Goal: Task Accomplishment & Management: Complete application form

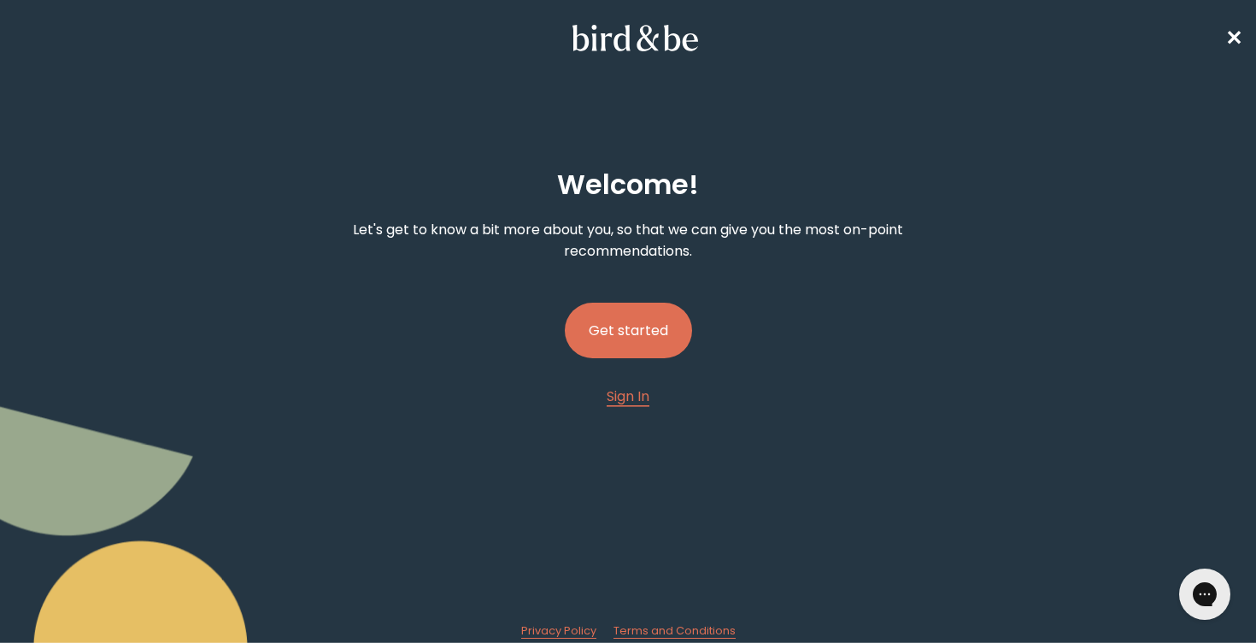
click at [632, 326] on button "Get started" at bounding box center [628, 331] width 127 height 56
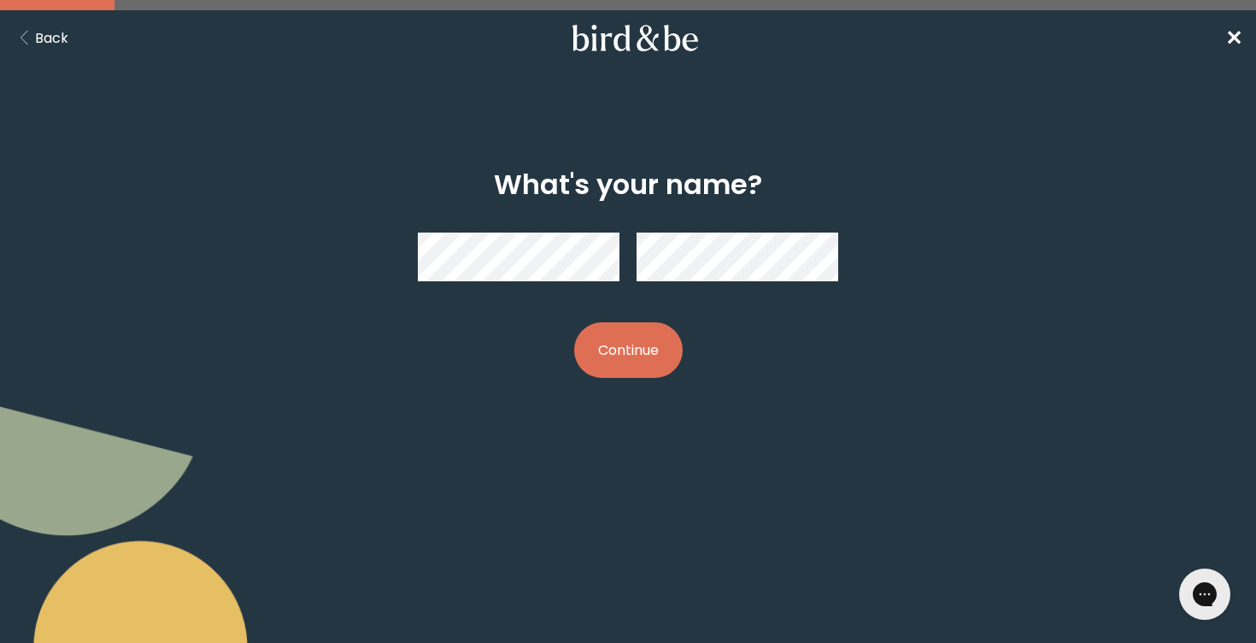
click at [625, 348] on button "Continue" at bounding box center [628, 350] width 109 height 56
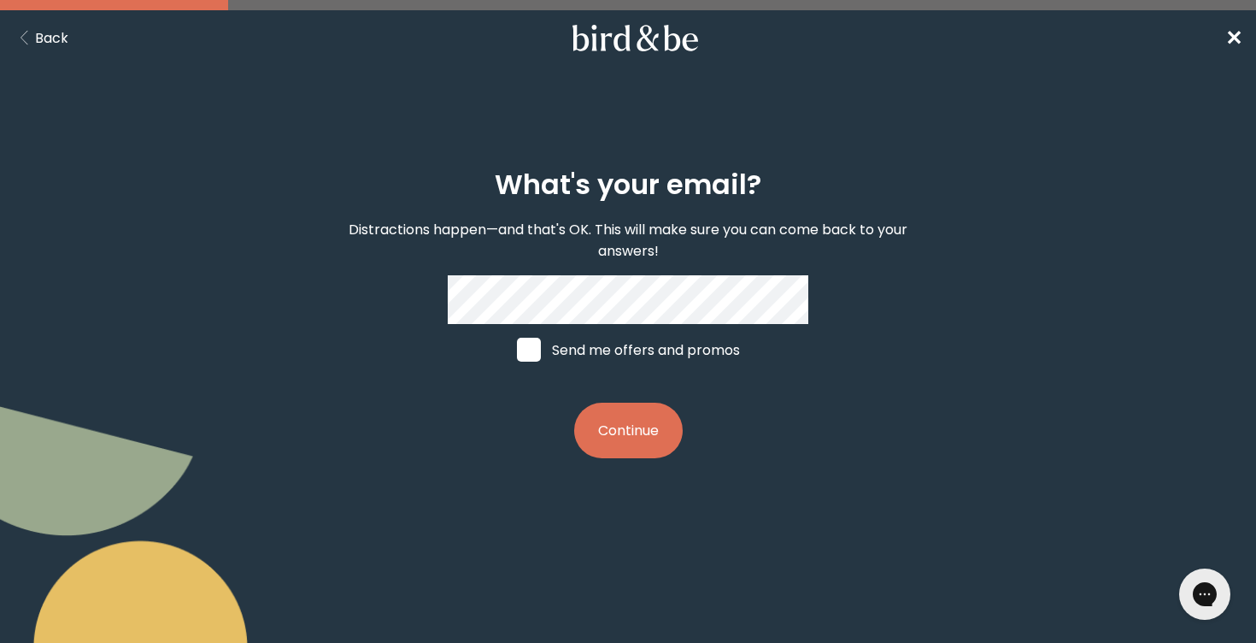
click at [531, 356] on span at bounding box center [529, 350] width 24 height 24
click at [517, 350] on input "Send me offers and promos" at bounding box center [516, 350] width 1 height 1
checkbox input "true"
click at [628, 424] on button "Continue" at bounding box center [628, 431] width 109 height 56
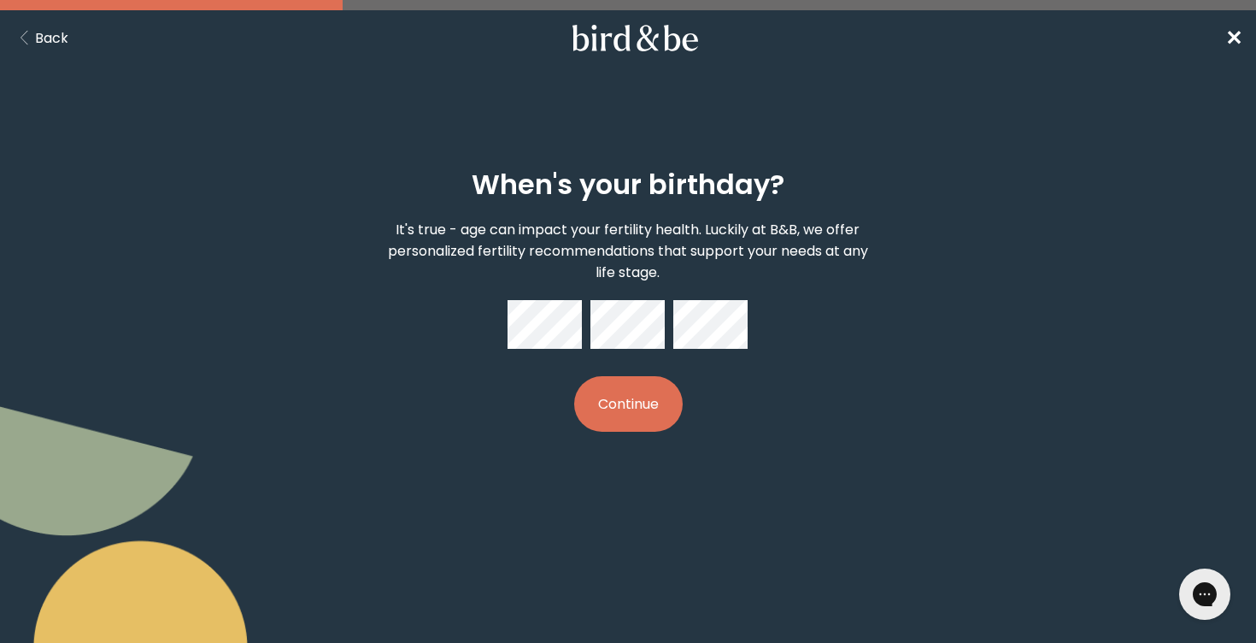
click at [644, 396] on button "Continue" at bounding box center [628, 404] width 109 height 56
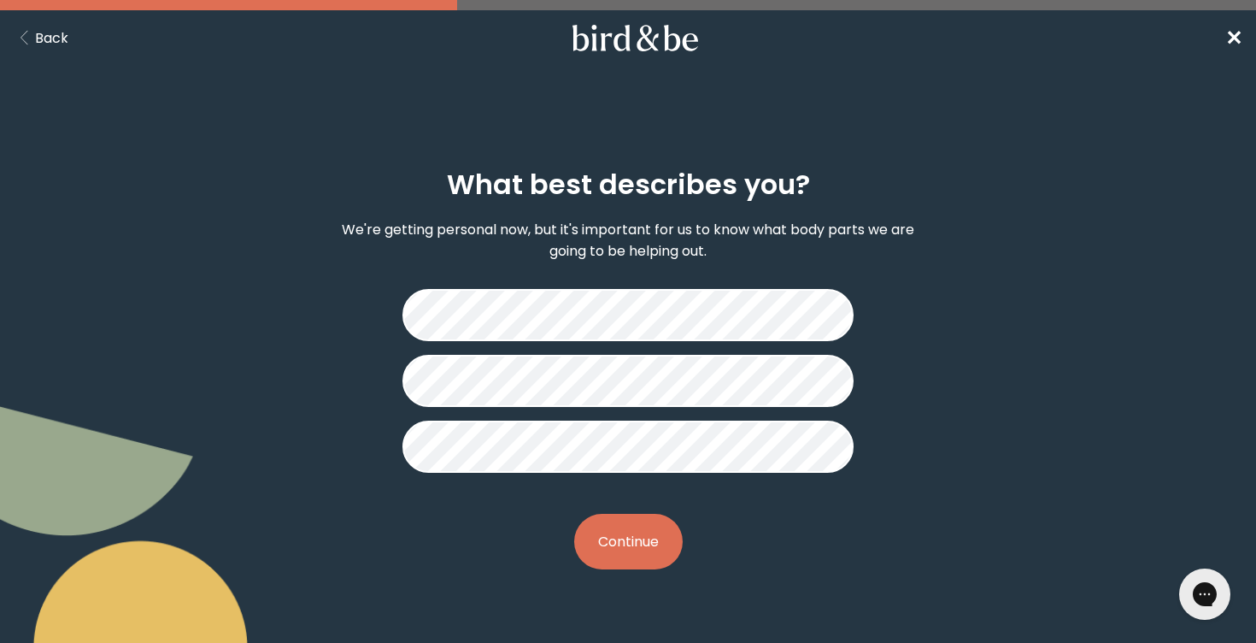
click at [621, 556] on button "Continue" at bounding box center [628, 542] width 109 height 56
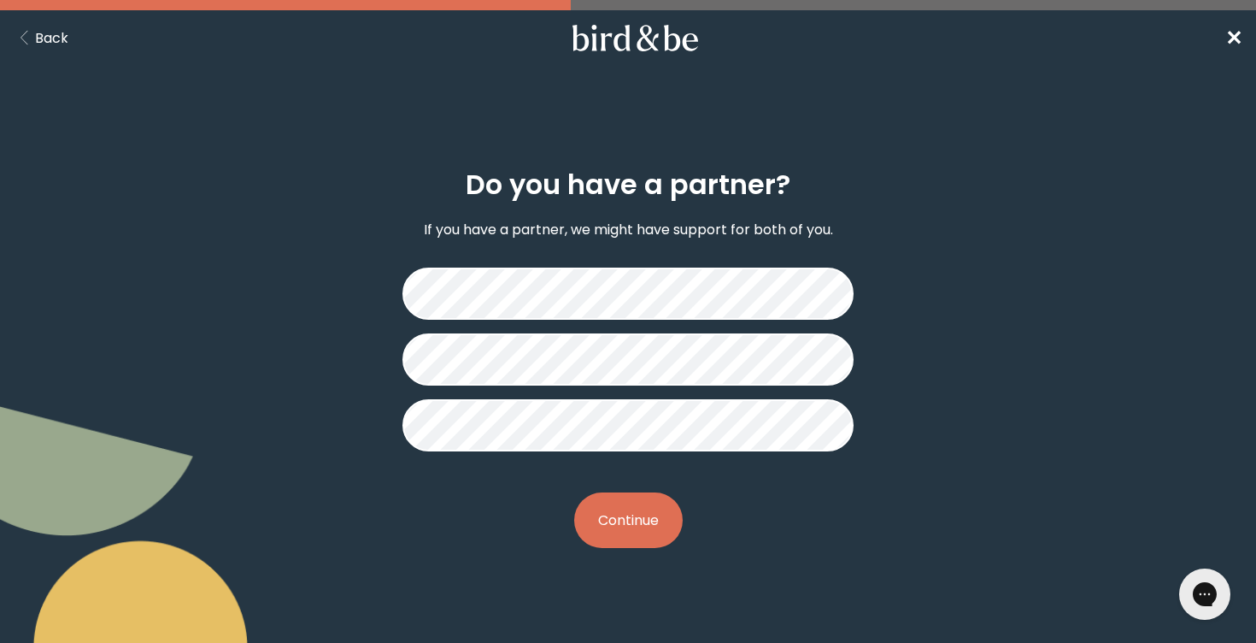
click at [626, 517] on button "Continue" at bounding box center [628, 520] width 109 height 56
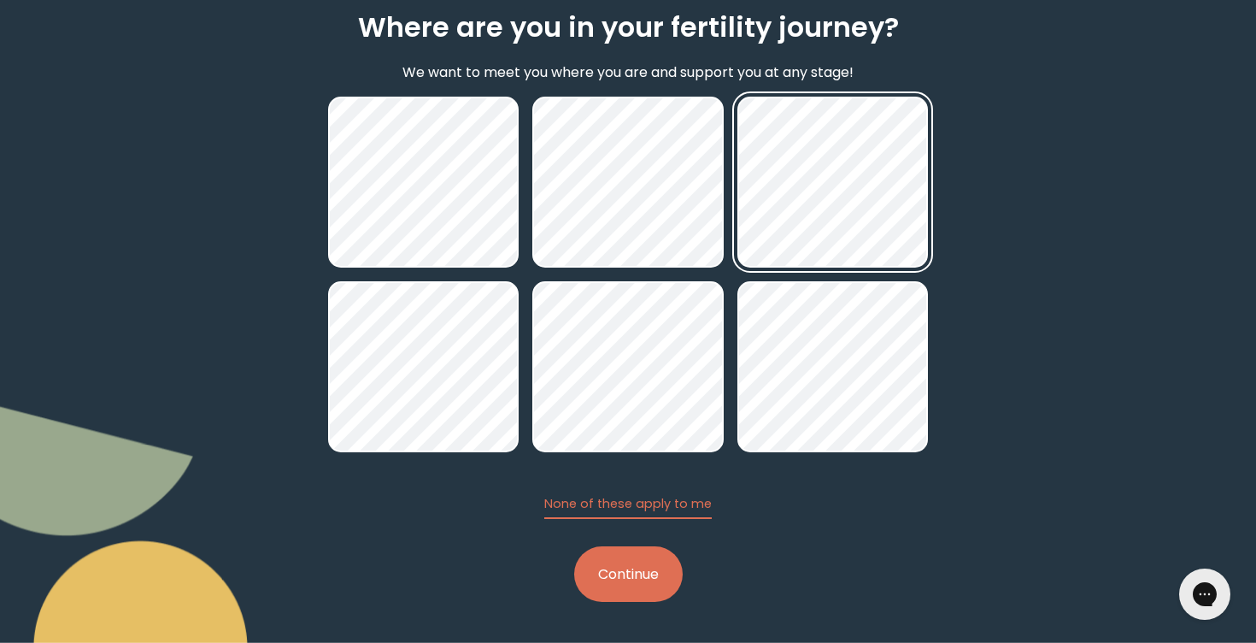
scroll to position [157, 0]
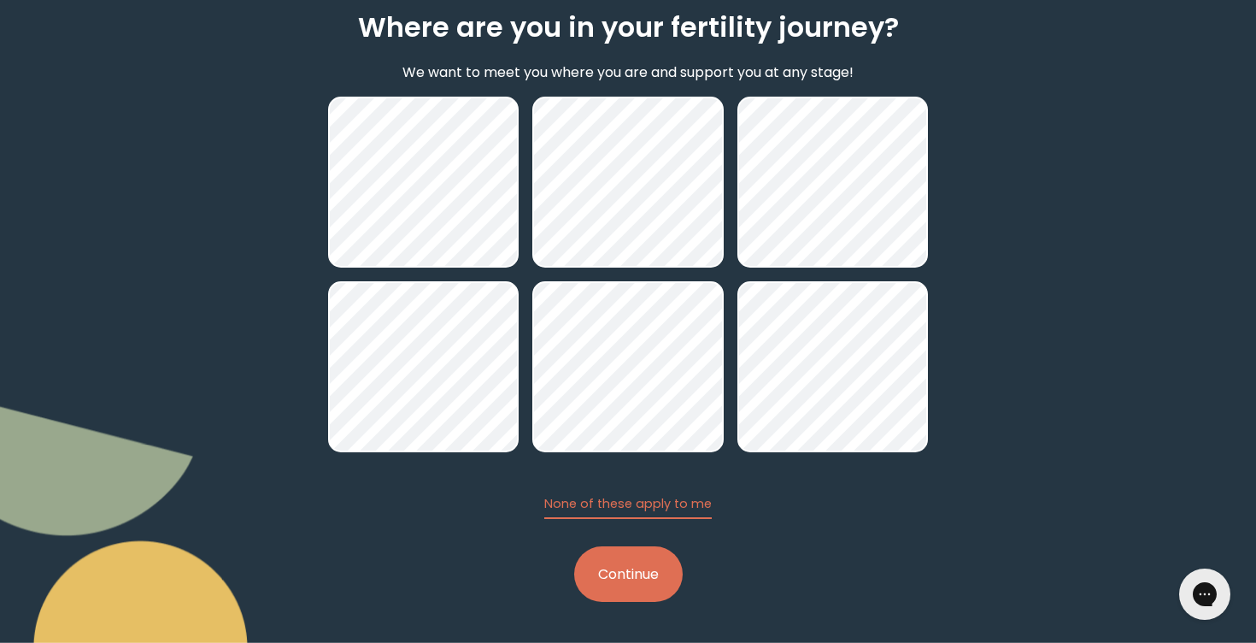
click at [647, 568] on button "Continue" at bounding box center [628, 574] width 109 height 56
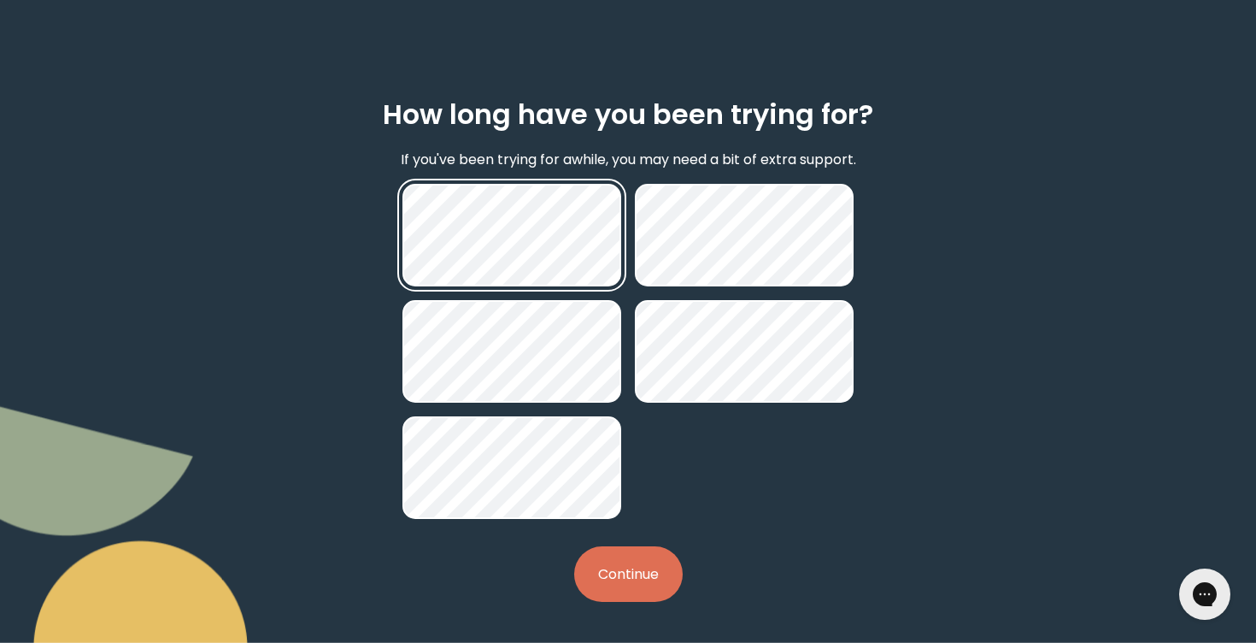
scroll to position [70, 0]
click at [616, 566] on button "Continue" at bounding box center [628, 574] width 109 height 56
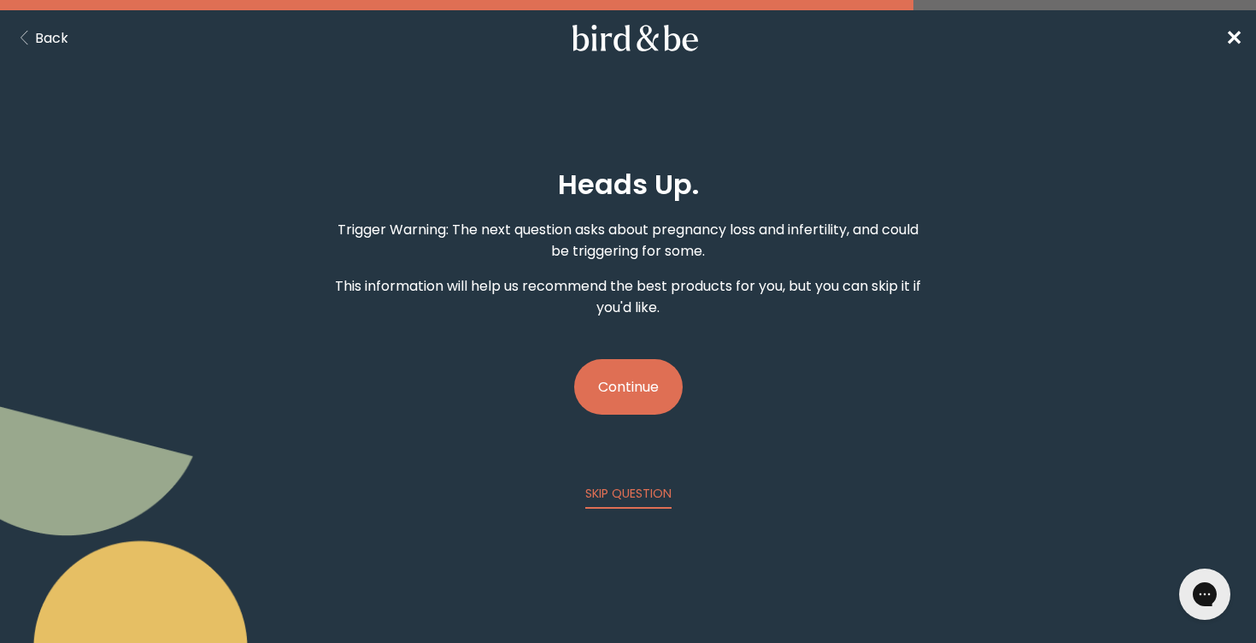
click at [639, 379] on button "Continue" at bounding box center [628, 387] width 109 height 56
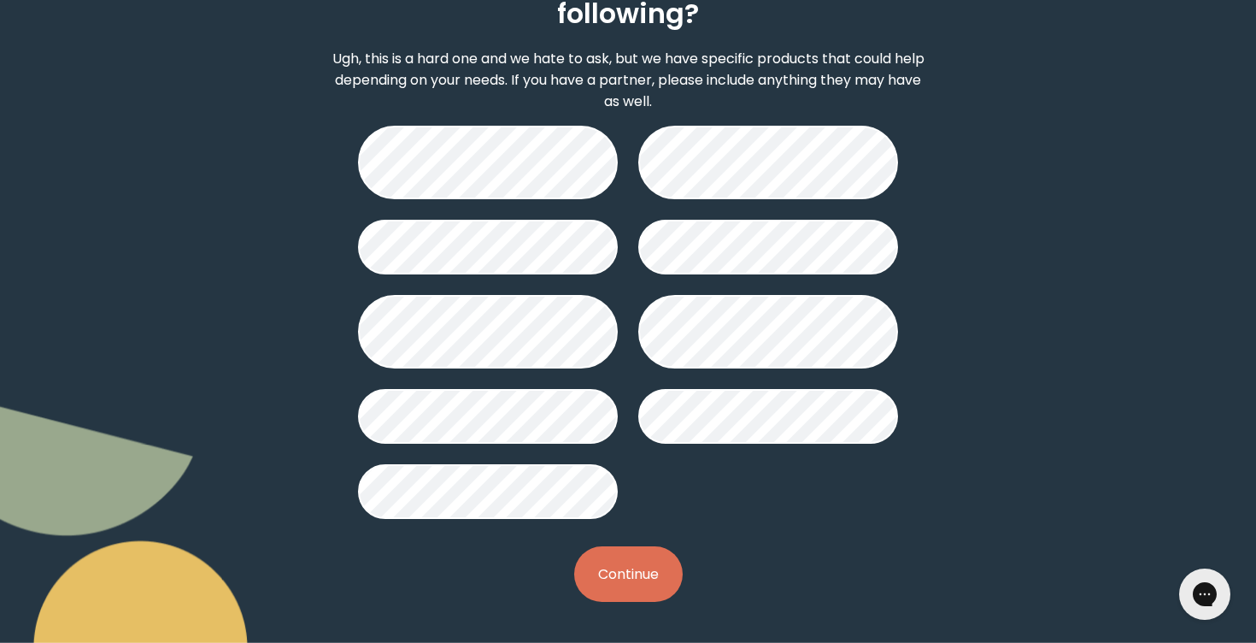
scroll to position [212, 0]
click at [617, 586] on button "Continue" at bounding box center [628, 574] width 109 height 56
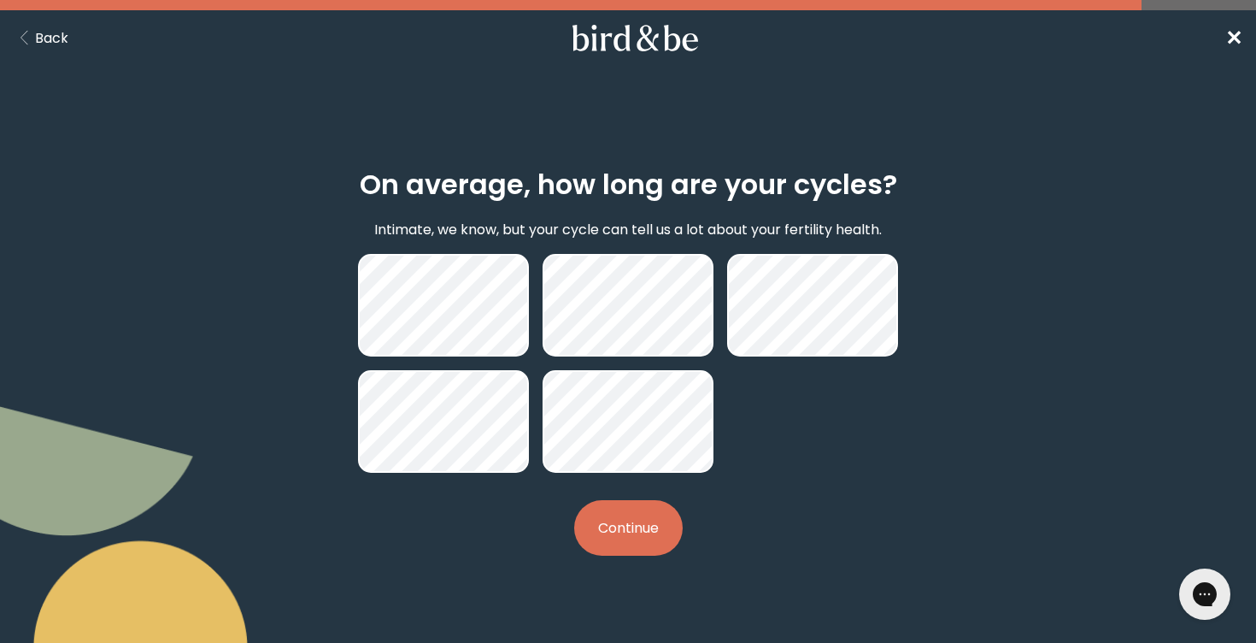
click at [644, 552] on button "Continue" at bounding box center [628, 528] width 109 height 56
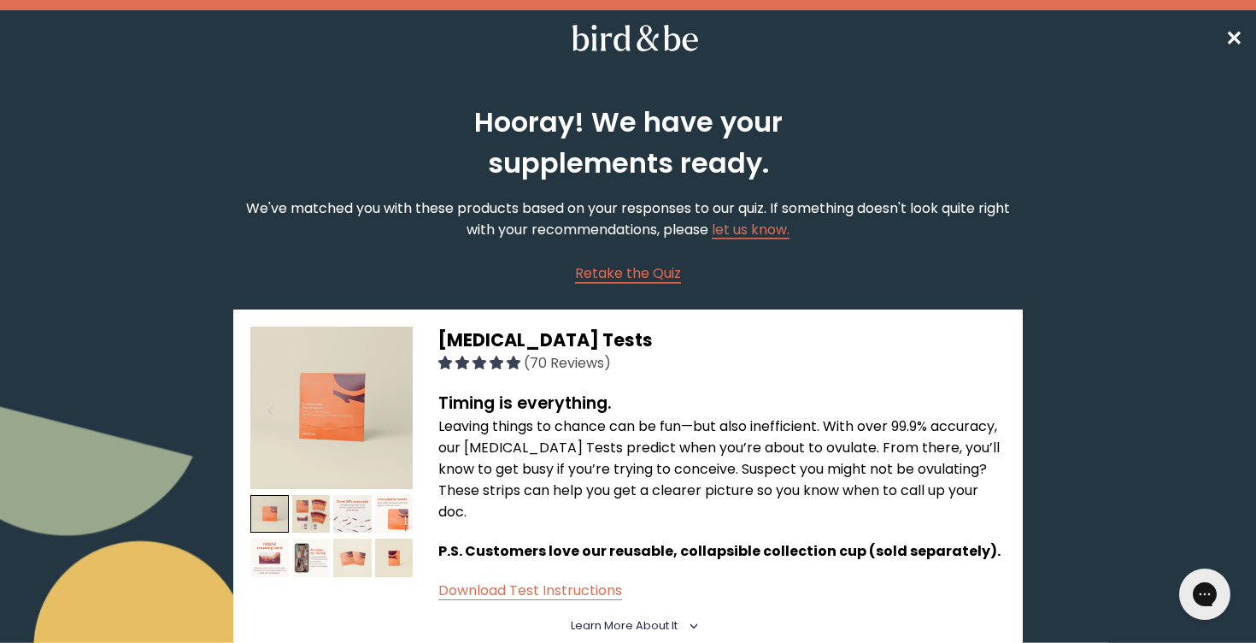
click at [1238, 32] on span "✕" at bounding box center [1234, 38] width 17 height 28
